Goal: Task Accomplishment & Management: Use online tool/utility

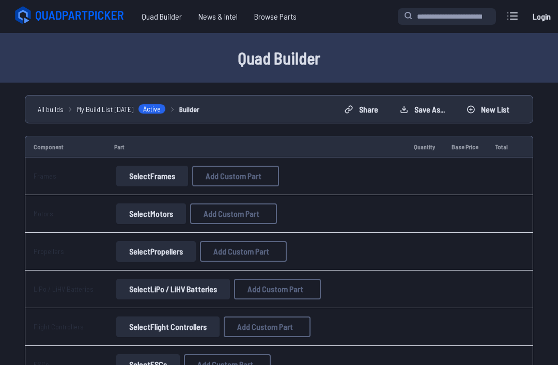
scroll to position [1, 0]
click at [152, 174] on button "Select Frames" at bounding box center [152, 175] width 72 height 21
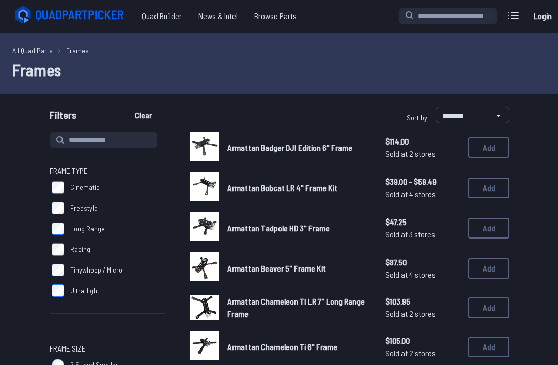
click at [496, 189] on button "Add" at bounding box center [488, 188] width 41 height 21
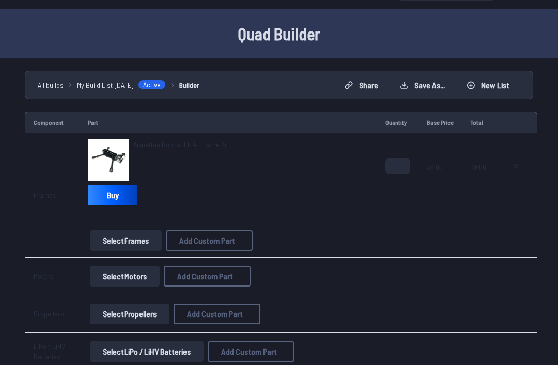
click at [136, 271] on button "Select Motors" at bounding box center [125, 277] width 70 height 21
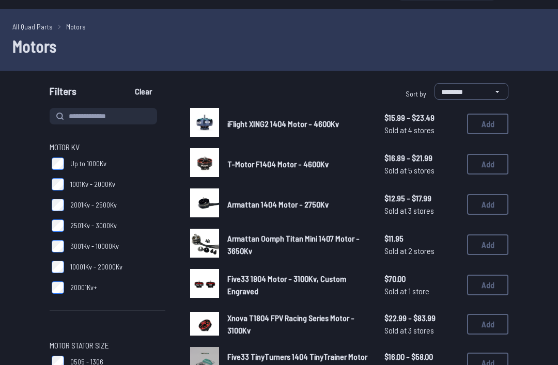
click at [488, 166] on button "Add" at bounding box center [487, 164] width 41 height 21
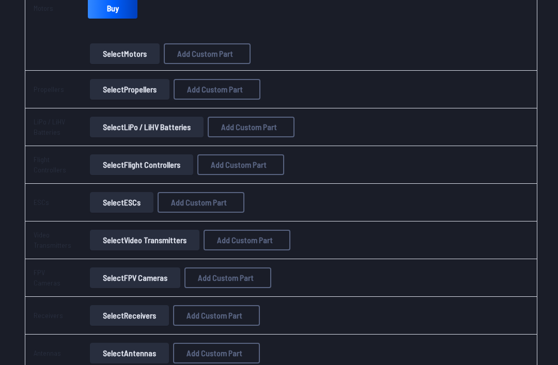
scroll to position [346, 0]
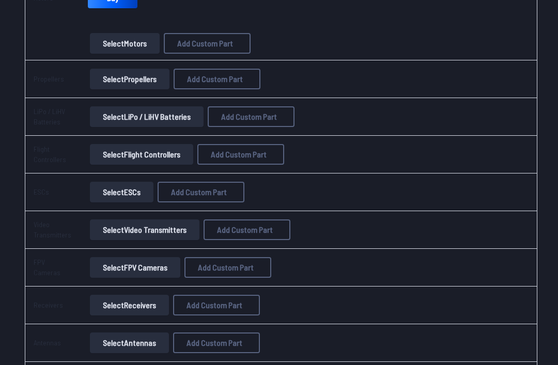
click at [136, 84] on button "Select Propellers" at bounding box center [130, 79] width 80 height 21
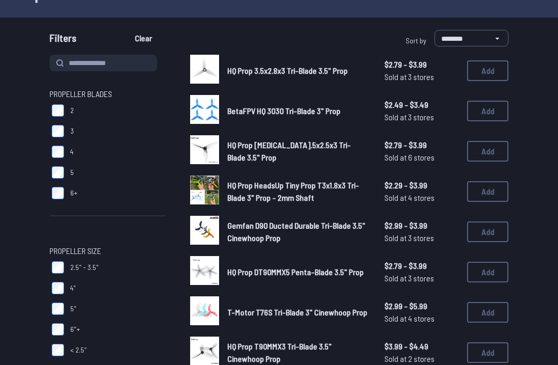
scroll to position [78, 0]
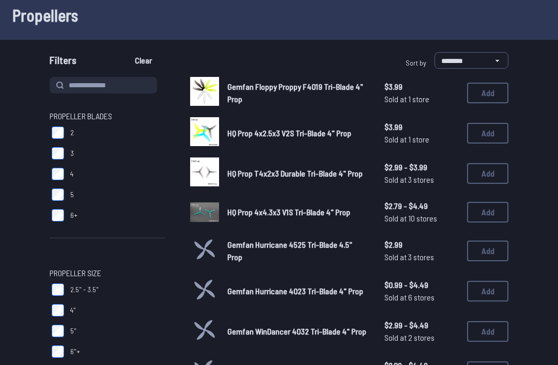
scroll to position [55, 0]
click at [275, 286] on span "Gemfan Hurricane 4023 Tri-Blade 4" Prop" at bounding box center [295, 291] width 136 height 10
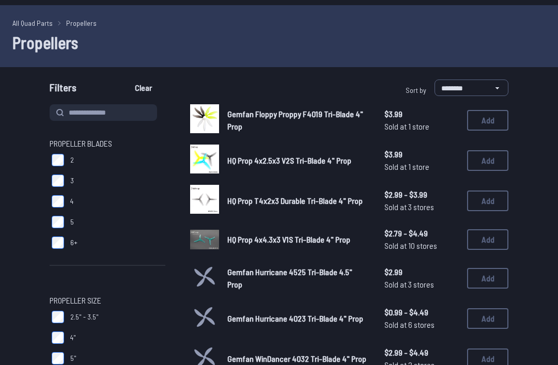
scroll to position [11, 0]
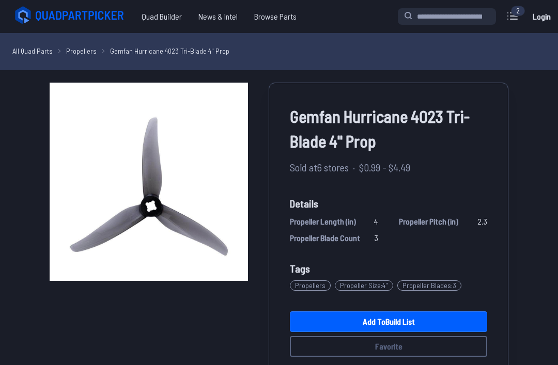
click at [323, 320] on link "Add to Build List" at bounding box center [388, 322] width 197 height 21
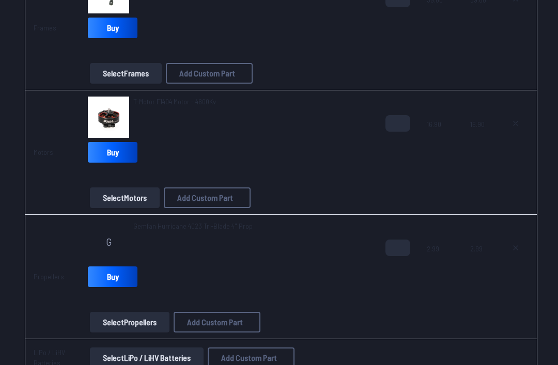
scroll to position [192, 0]
click at [398, 127] on input "*" at bounding box center [397, 123] width 25 height 17
type input "*"
click at [400, 247] on input "*" at bounding box center [397, 247] width 25 height 17
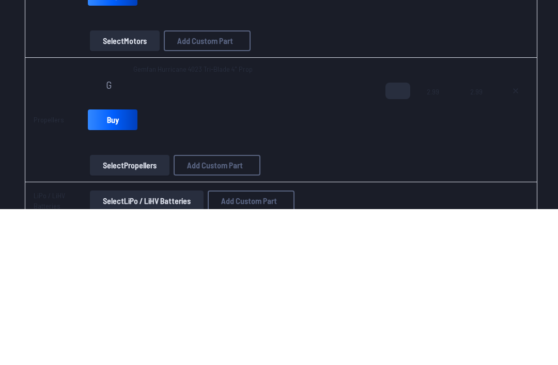
scroll to position [349, 0]
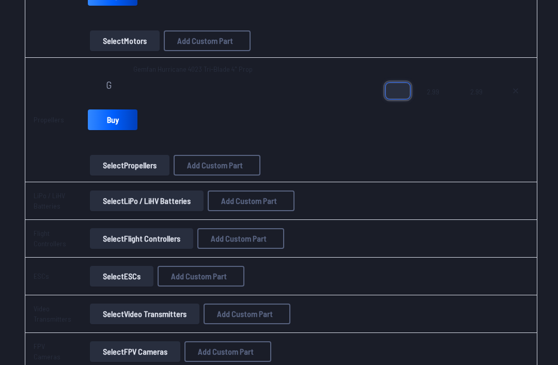
type input "*"
click at [193, 203] on button "Select LiPo / LiHV Batteries" at bounding box center [147, 201] width 114 height 21
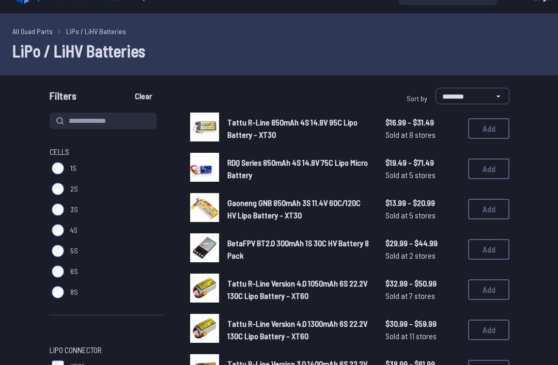
scroll to position [20, 0]
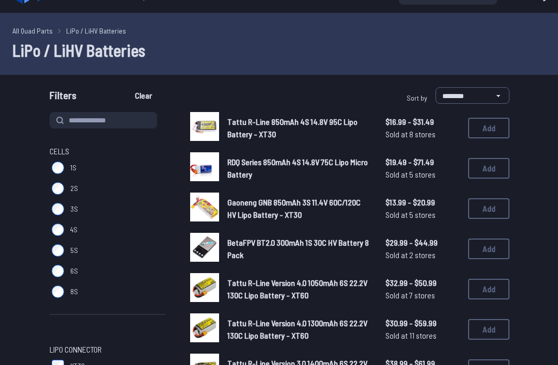
click at [66, 270] on label "6S" at bounding box center [108, 271] width 116 height 21
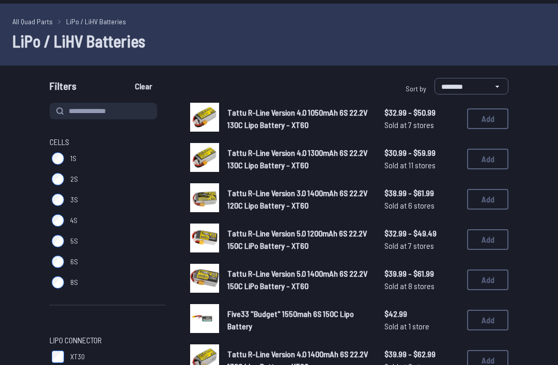
scroll to position [30, 0]
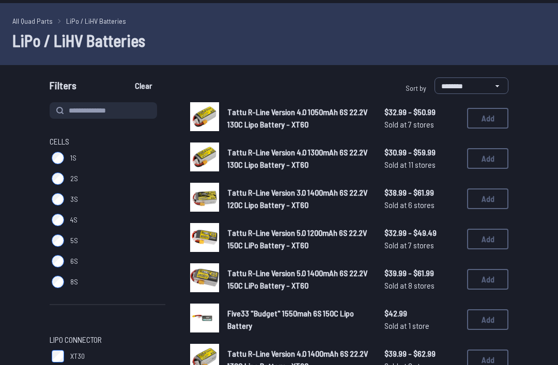
click at [485, 201] on button "Add" at bounding box center [487, 199] width 41 height 21
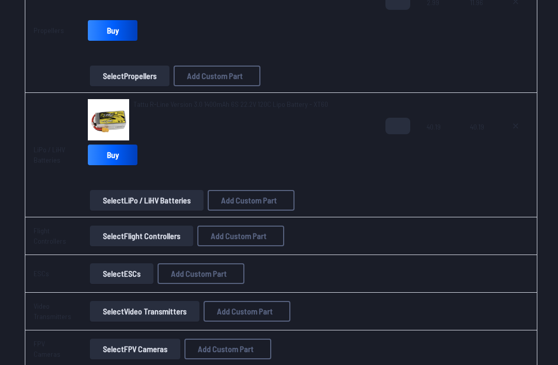
scroll to position [440, 0]
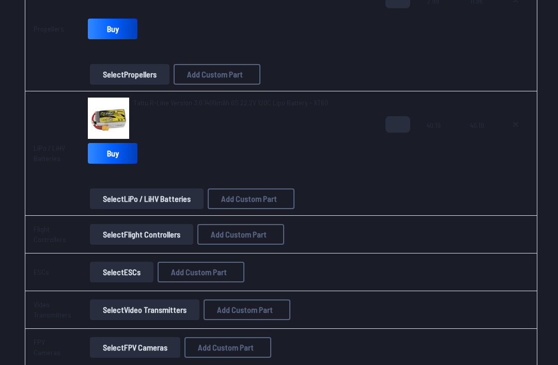
click at [164, 235] on button "Select Flight Controllers" at bounding box center [141, 234] width 103 height 21
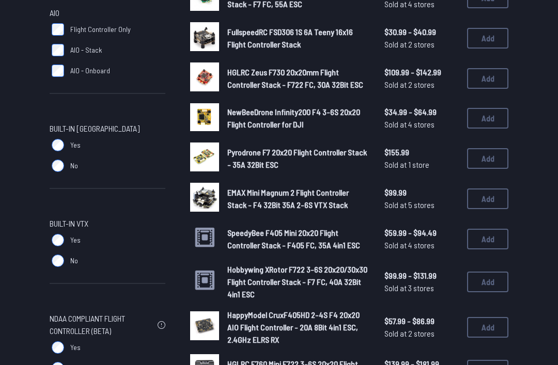
scroll to position [478, 0]
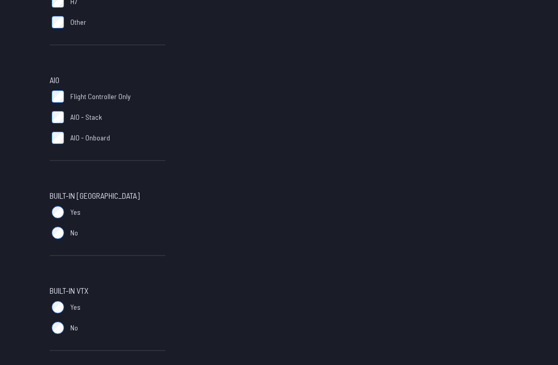
scroll to position [417, 0]
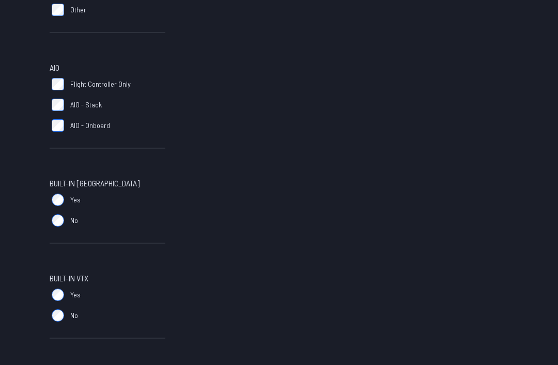
click at [69, 312] on label "No" at bounding box center [108, 316] width 116 height 21
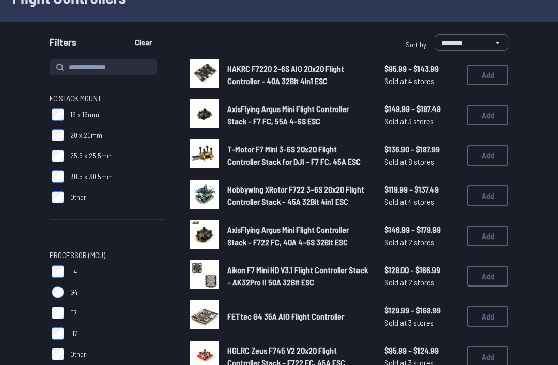
scroll to position [74, 0]
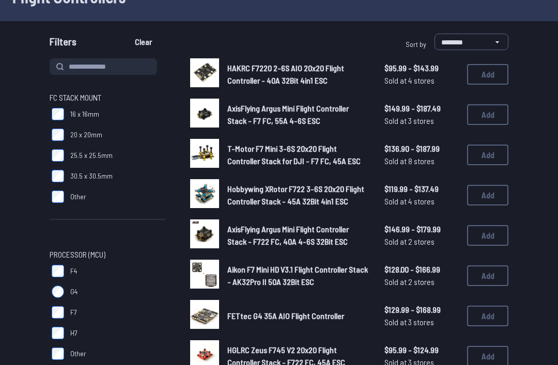
click at [484, 241] on button "Add" at bounding box center [487, 235] width 41 height 21
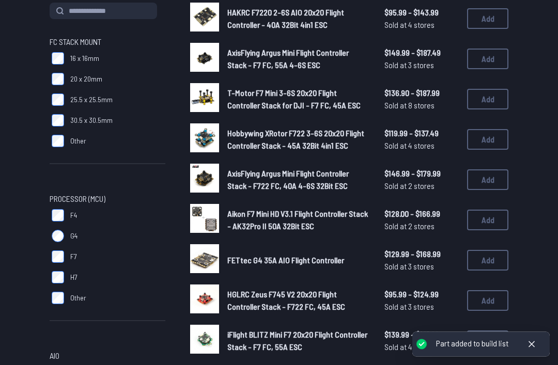
scroll to position [126, 0]
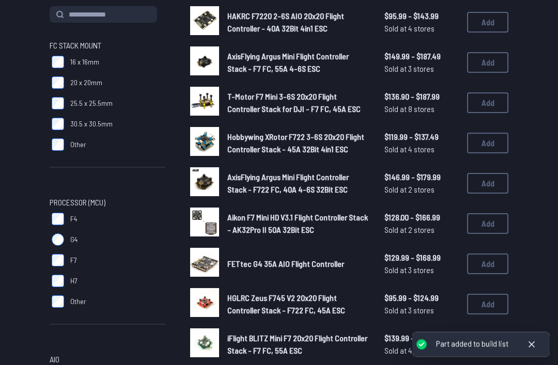
click at [535, 350] on icon at bounding box center [532, 344] width 10 height 10
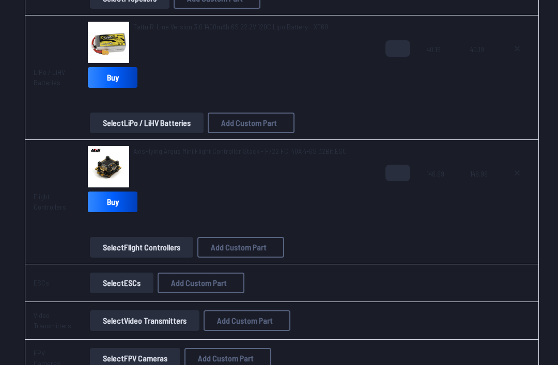
scroll to position [516, 0]
click at [513, 170] on icon at bounding box center [517, 173] width 8 height 8
type textarea "**********"
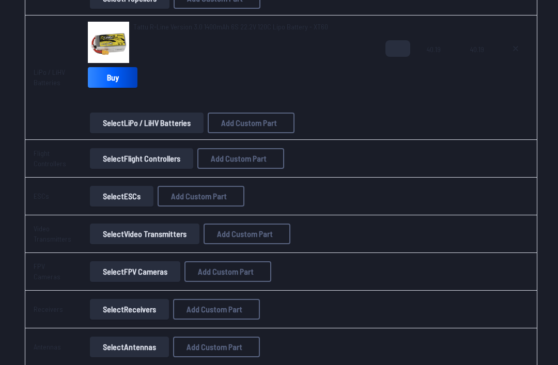
click at [97, 80] on link "Buy" at bounding box center [113, 77] width 50 height 21
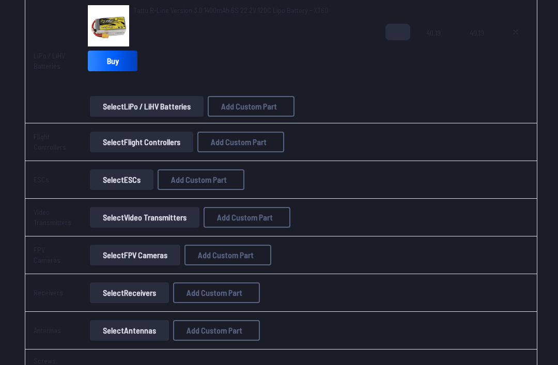
click at [110, 146] on button "Select Flight Controllers" at bounding box center [141, 142] width 103 height 21
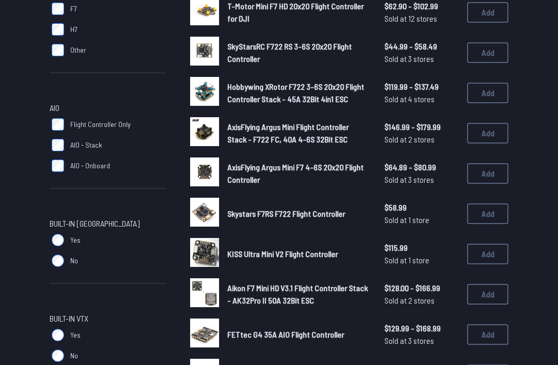
scroll to position [378, 0]
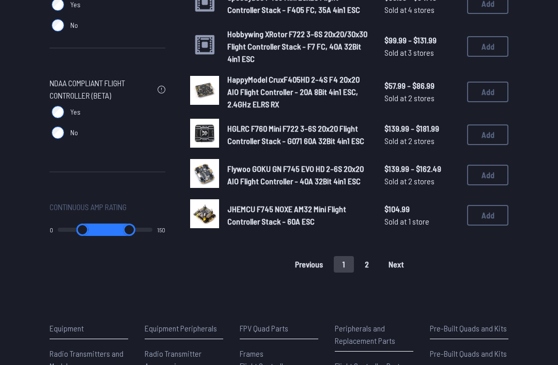
scroll to position [704, 0]
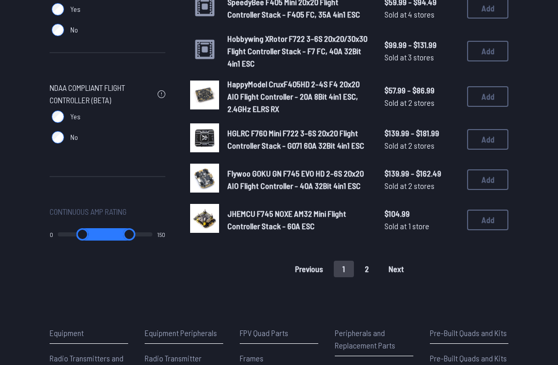
click at [349, 277] on button "1" at bounding box center [344, 269] width 20 height 17
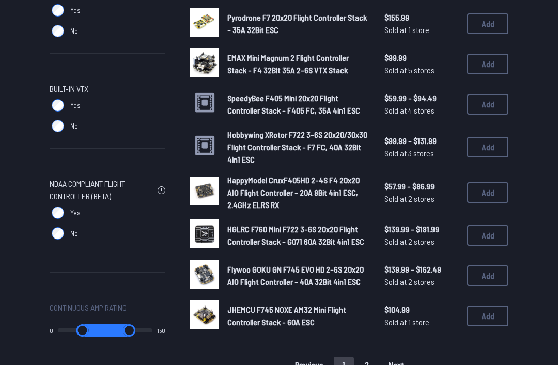
scroll to position [608, 0]
click at [486, 286] on button "Add" at bounding box center [487, 276] width 41 height 21
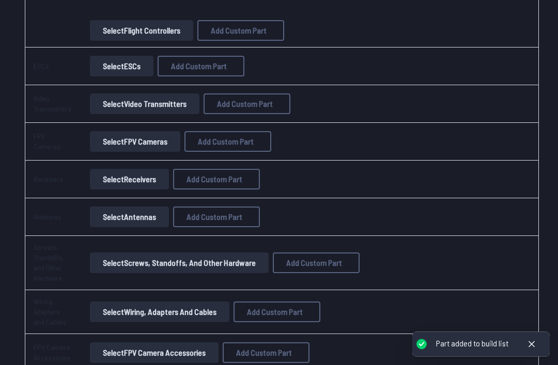
scroll to position [732, 0]
click at [110, 105] on button "Select Video Transmitters" at bounding box center [145, 105] width 110 height 21
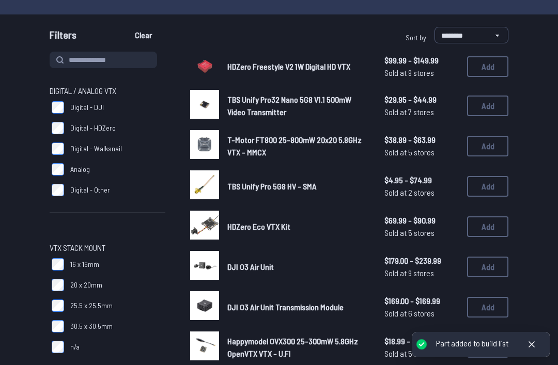
scroll to position [82, 0]
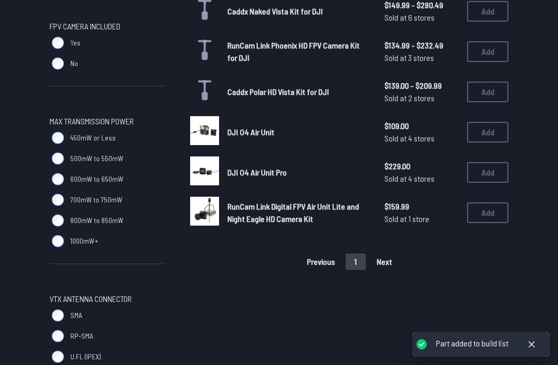
scroll to position [453, 0]
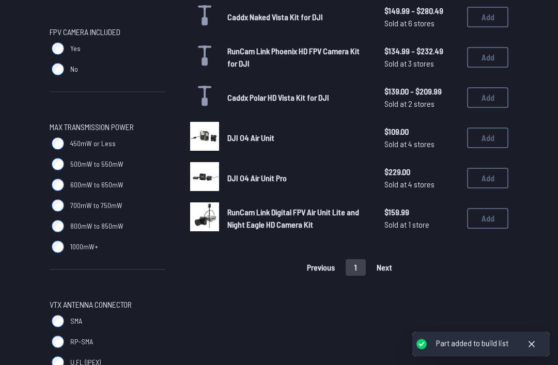
click at [489, 129] on button "Add" at bounding box center [487, 138] width 41 height 21
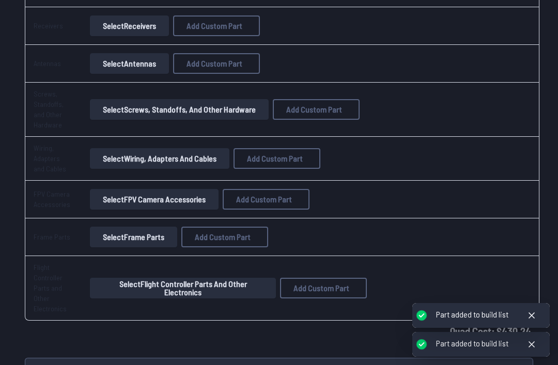
scroll to position [974, 0]
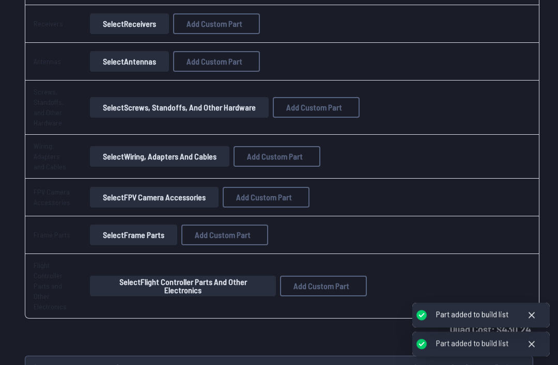
click at [140, 63] on button "Select Antennas" at bounding box center [129, 62] width 79 height 21
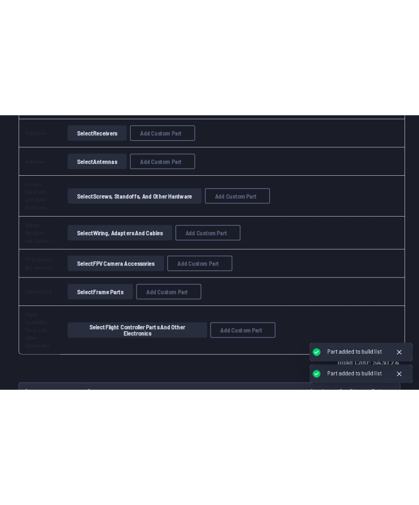
scroll to position [903, 0]
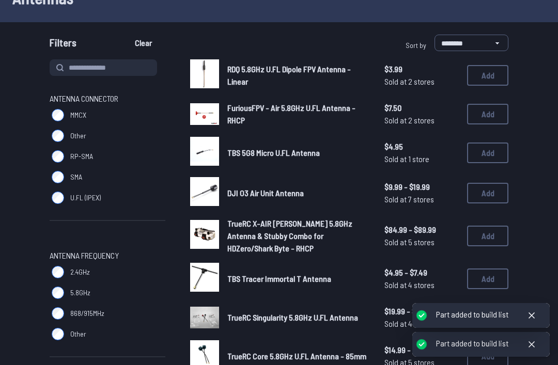
scroll to position [75, 0]
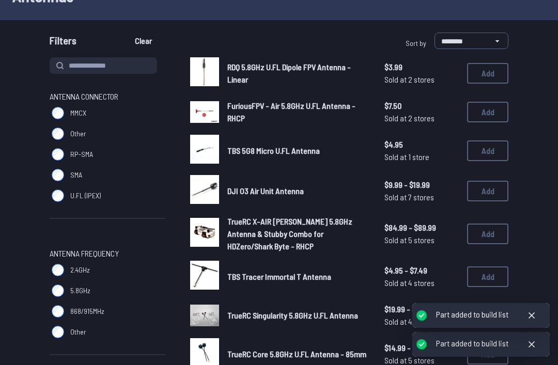
click at [488, 189] on button "Add" at bounding box center [487, 191] width 41 height 21
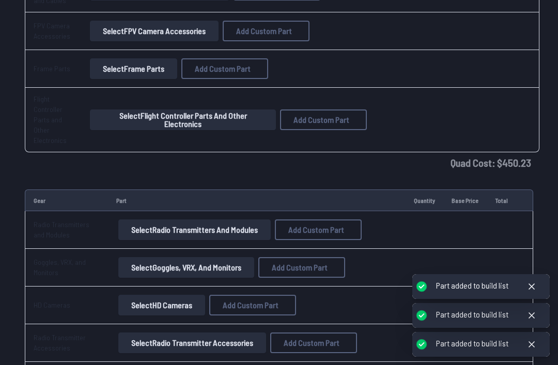
scroll to position [1228, 0]
